Goal: Navigation & Orientation: Find specific page/section

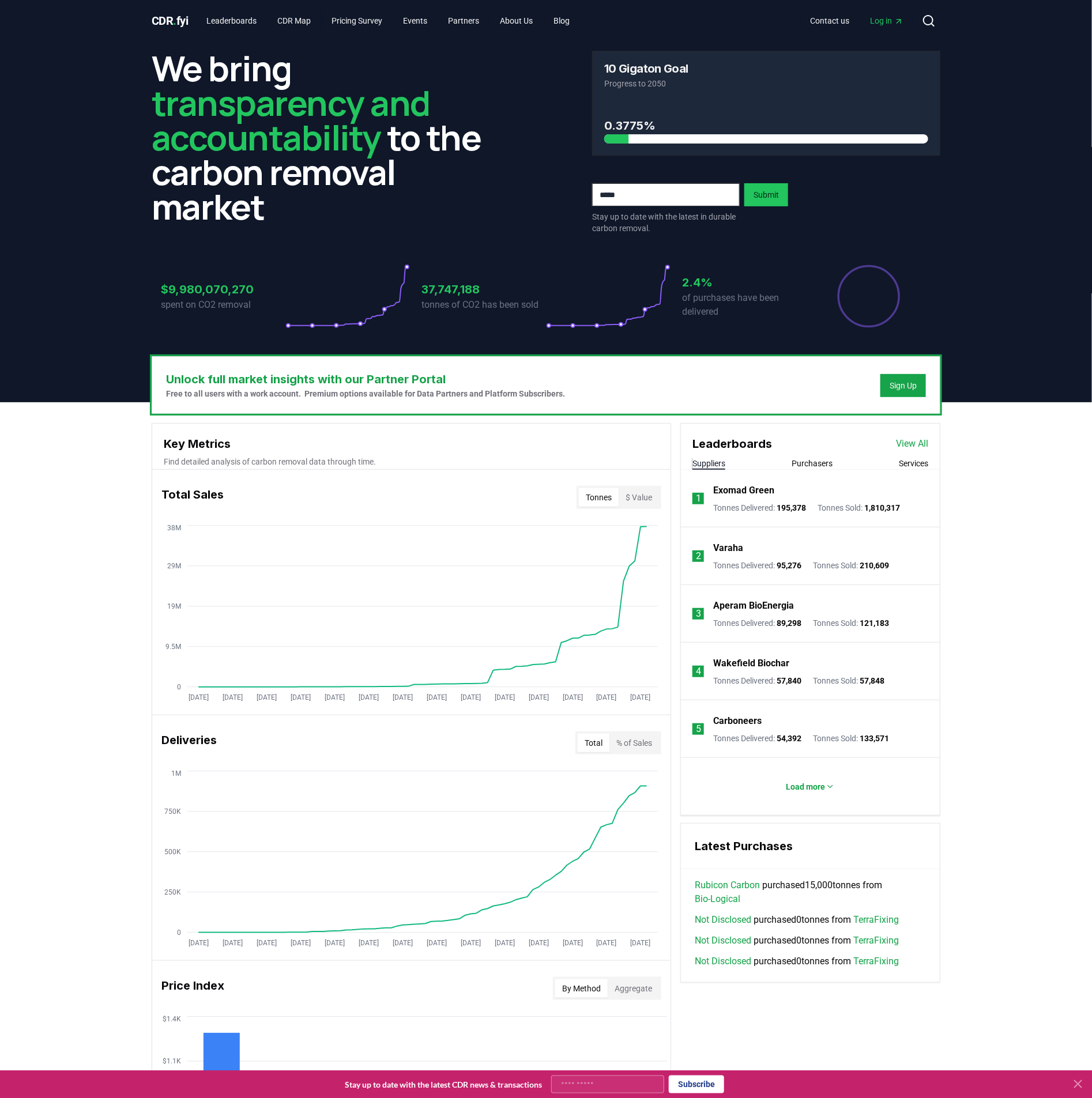
click at [916, 443] on link "View All" at bounding box center [912, 444] width 32 height 14
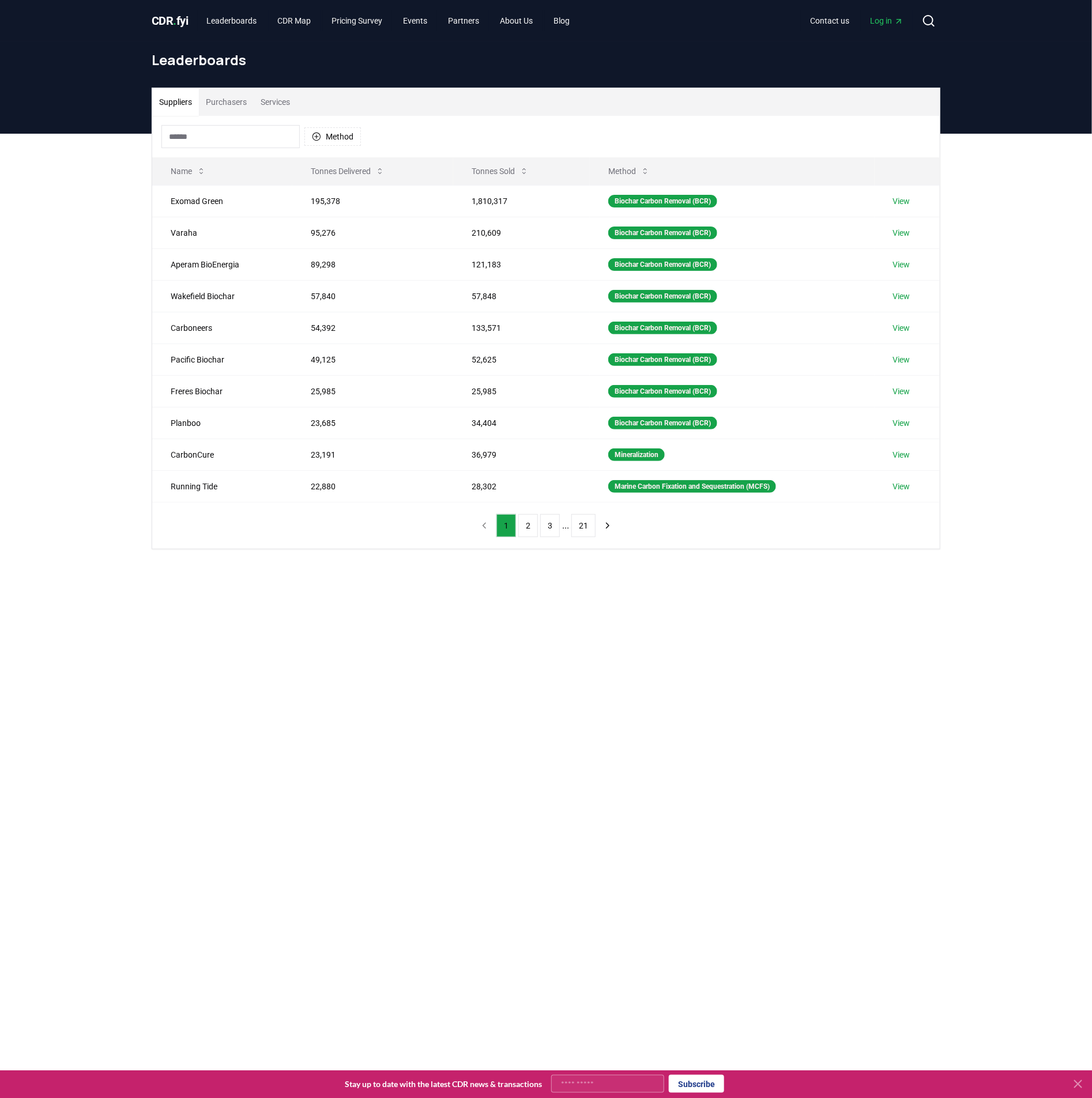
click at [258, 139] on input at bounding box center [230, 136] width 138 height 23
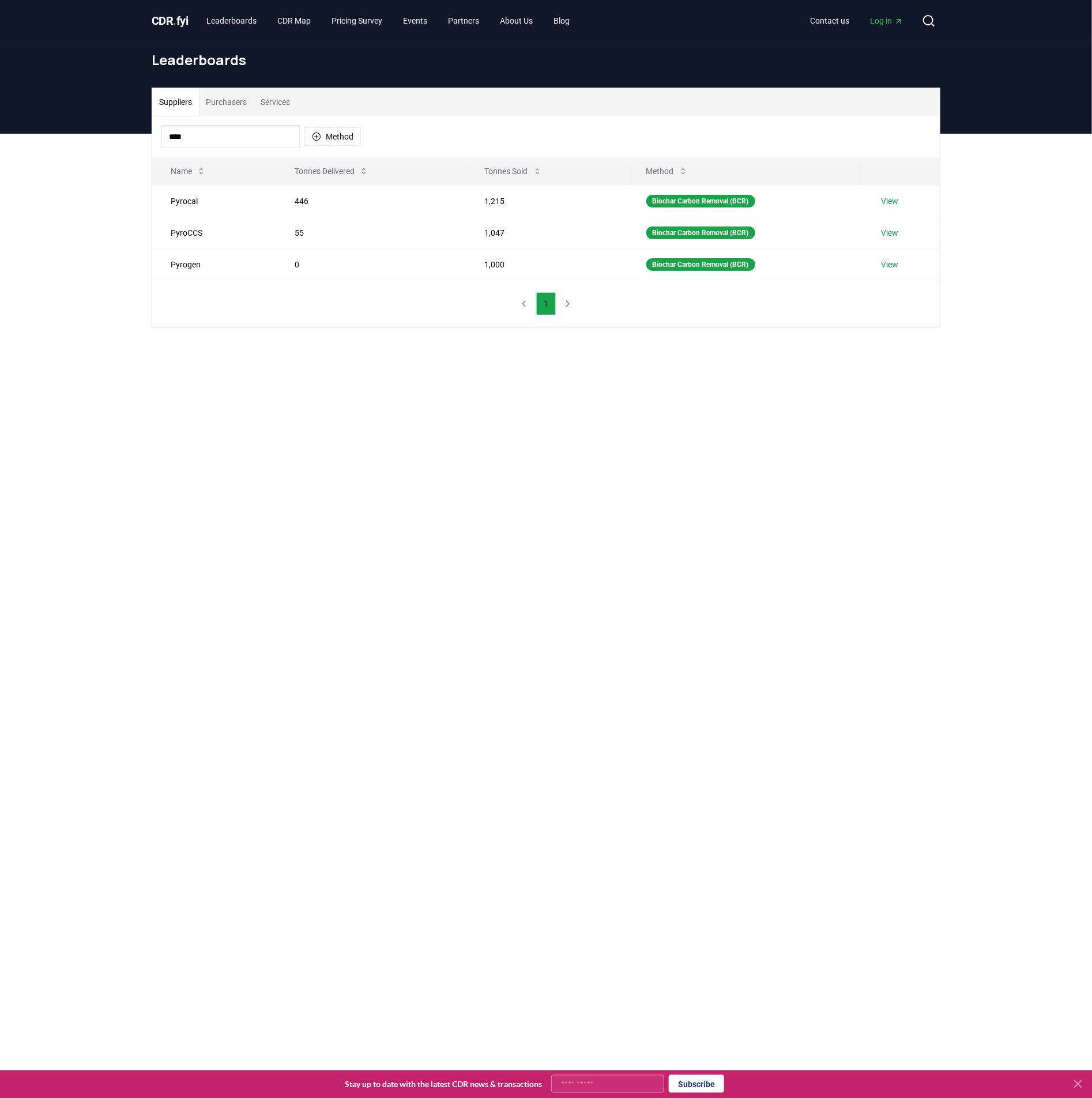
type input "****"
